Goal: Task Accomplishment & Management: Complete application form

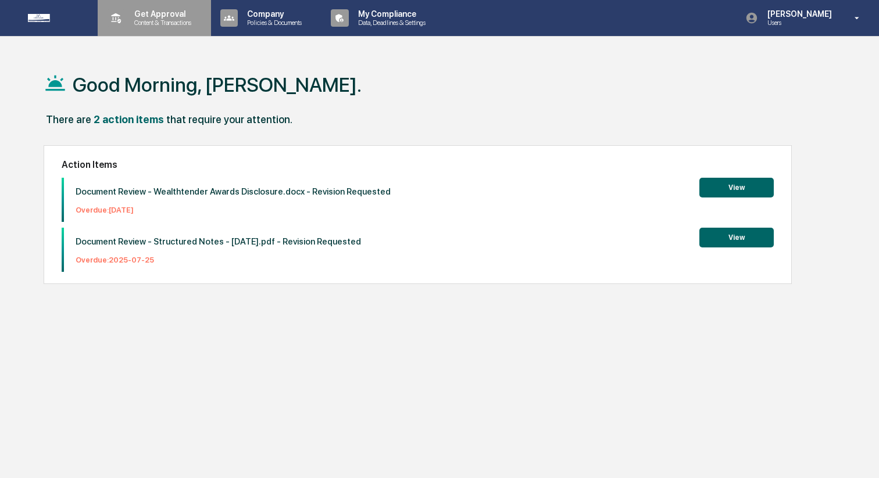
click at [153, 20] on p "Content & Transactions" at bounding box center [161, 23] width 72 height 8
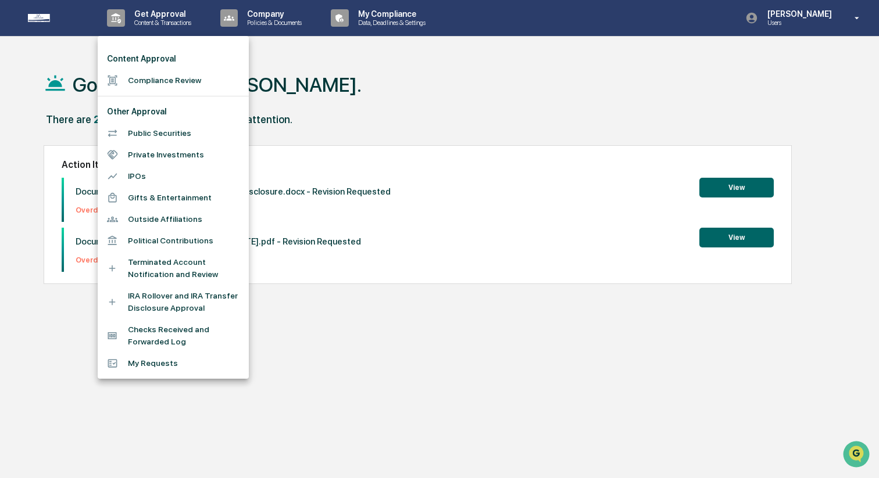
click at [159, 75] on li "Compliance Review" at bounding box center [173, 81] width 151 height 22
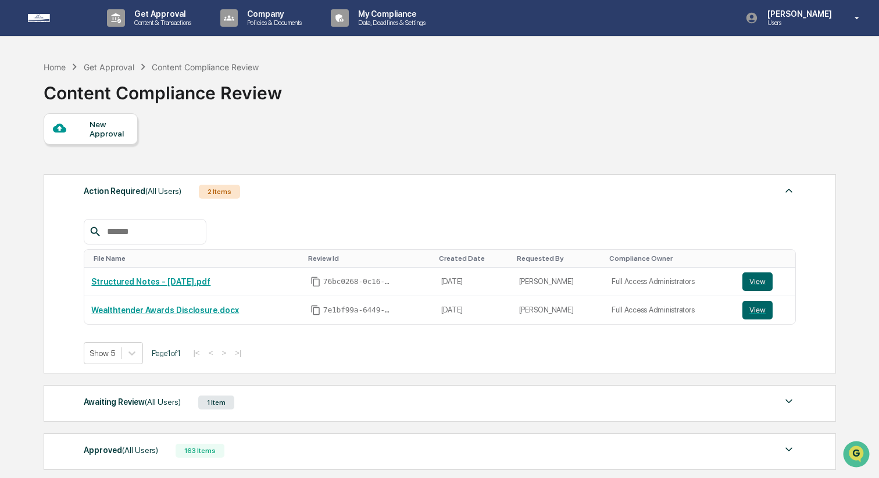
click at [103, 138] on div "New Approval" at bounding box center [109, 129] width 39 height 19
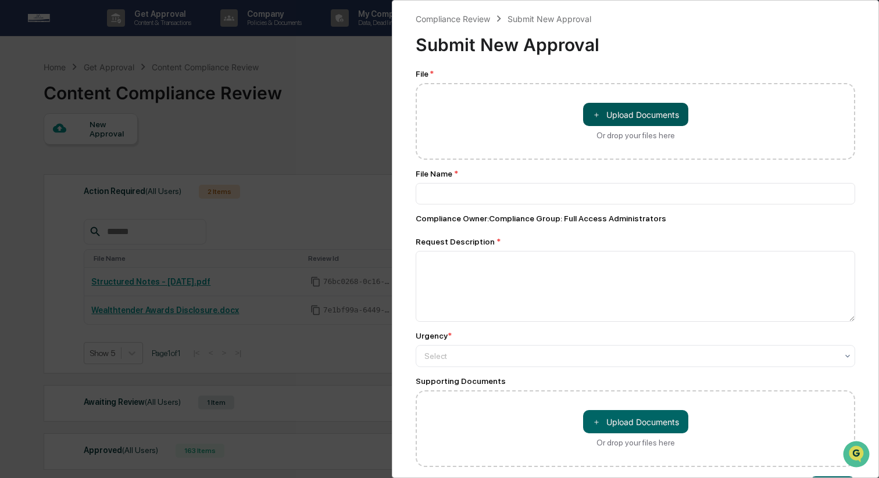
click at [631, 117] on button "＋ Upload Documents" at bounding box center [635, 114] width 105 height 23
type input "**********"
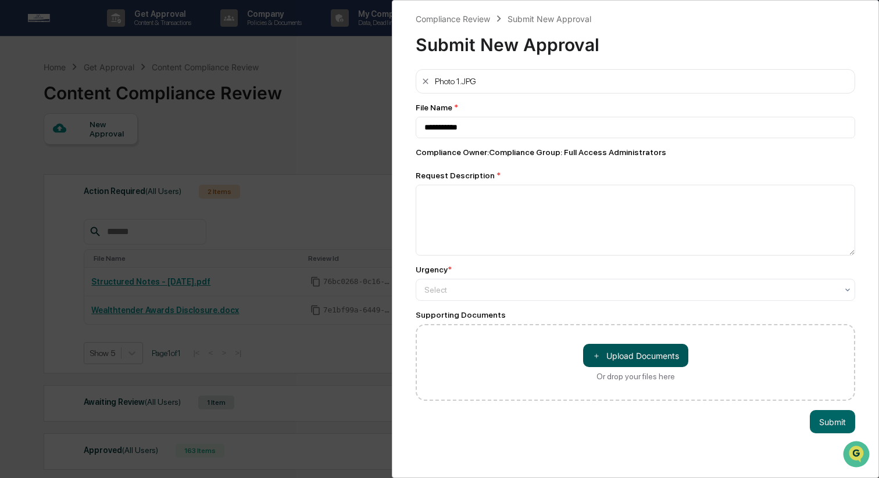
click at [640, 362] on button "＋ Upload Documents" at bounding box center [635, 355] width 105 height 23
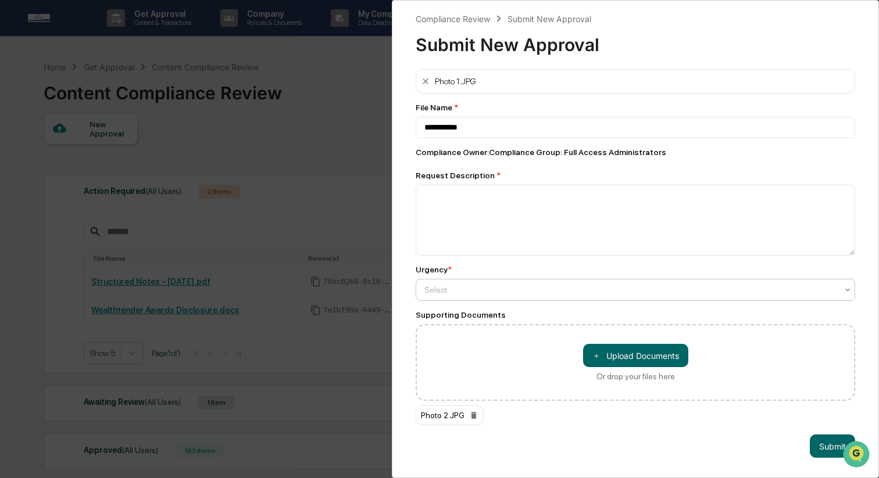
click at [535, 294] on div at bounding box center [630, 290] width 413 height 12
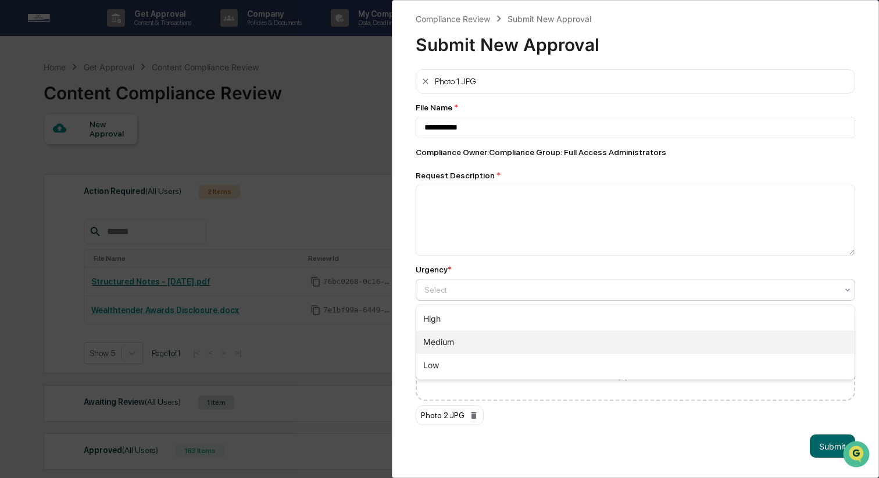
click at [533, 337] on div "Medium" at bounding box center [635, 342] width 438 height 23
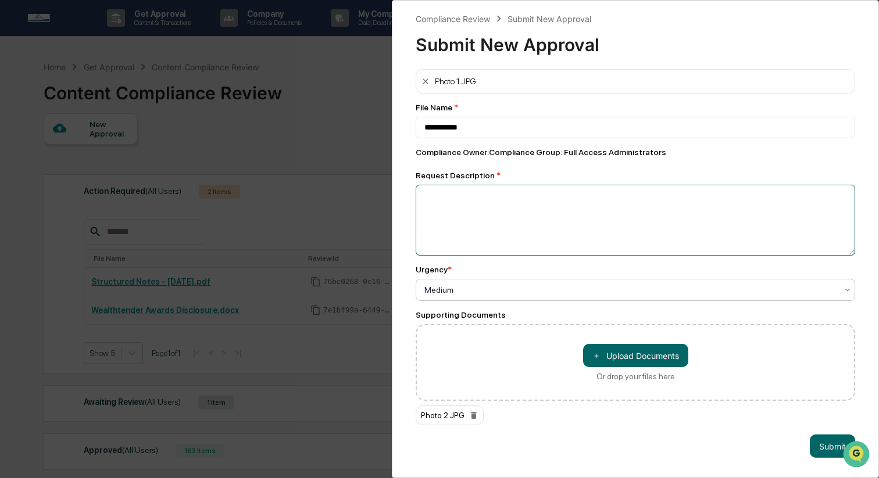
click at [513, 231] on textarea at bounding box center [636, 220] width 440 height 71
type textarea "*"
type textarea "**********"
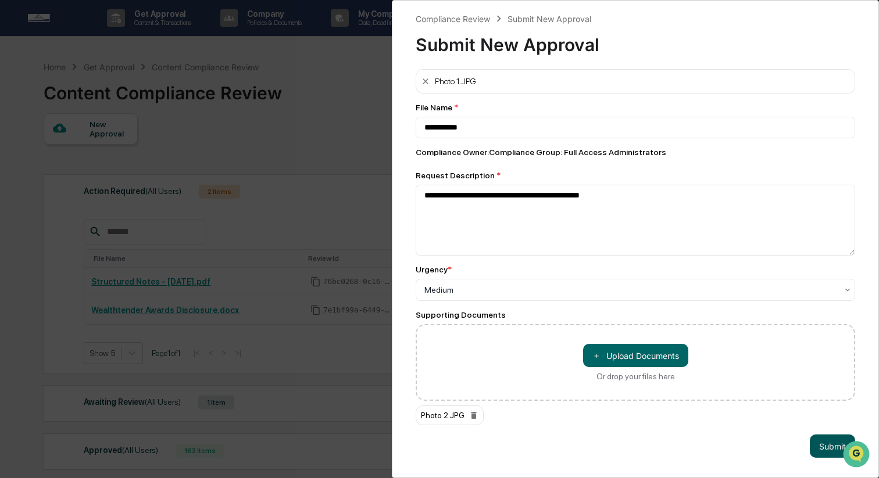
click at [823, 446] on button "Submit" at bounding box center [832, 446] width 45 height 23
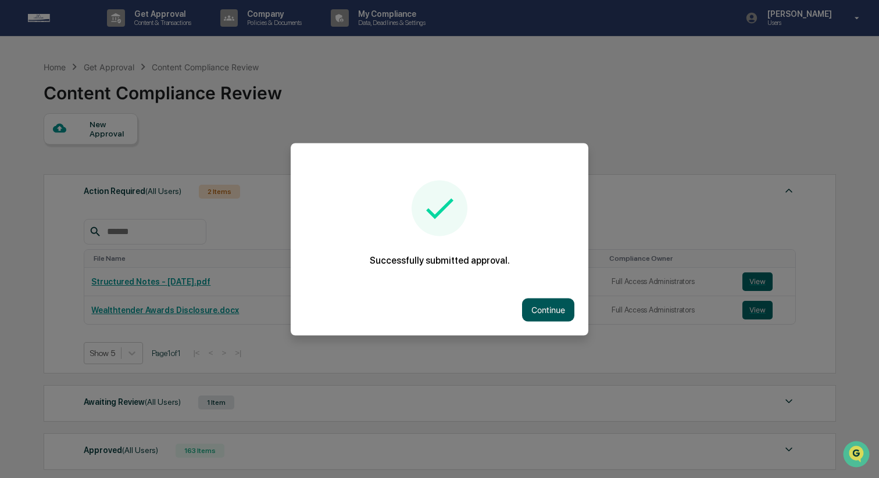
click at [549, 316] on button "Continue" at bounding box center [548, 309] width 52 height 23
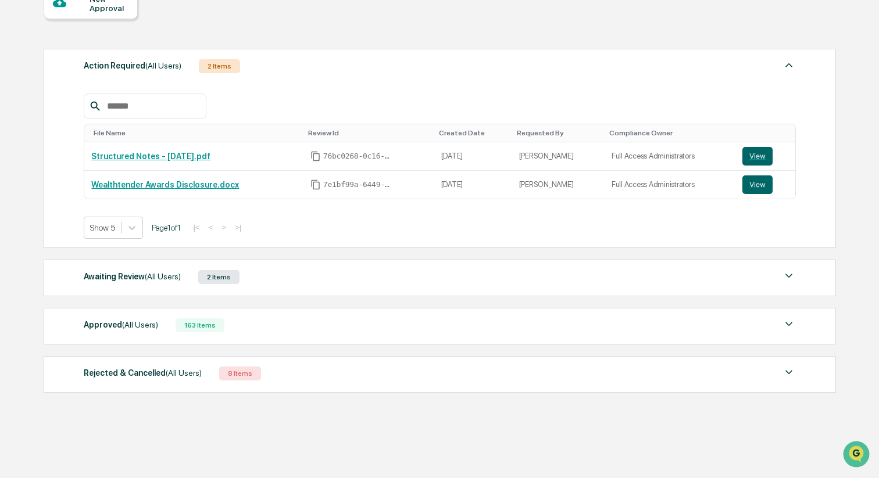
click at [257, 276] on div "Awaiting Review (All Users) 2 Items" at bounding box center [440, 277] width 712 height 16
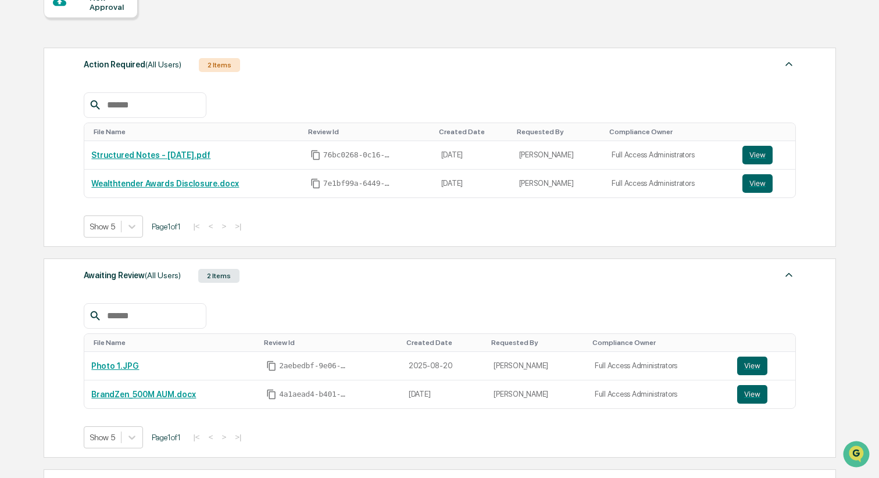
click at [257, 276] on div "Awaiting Review (All Users) 2 Items" at bounding box center [440, 276] width 712 height 16
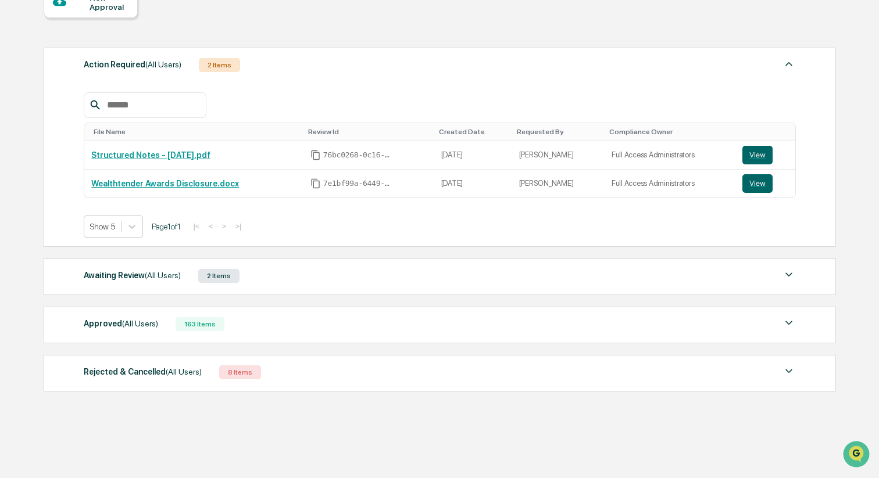
scroll to position [126, 0]
